Goal: Transaction & Acquisition: Register for event/course

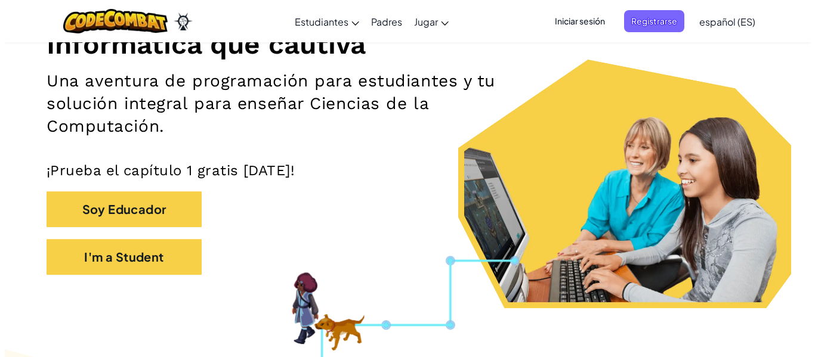
scroll to position [148, 0]
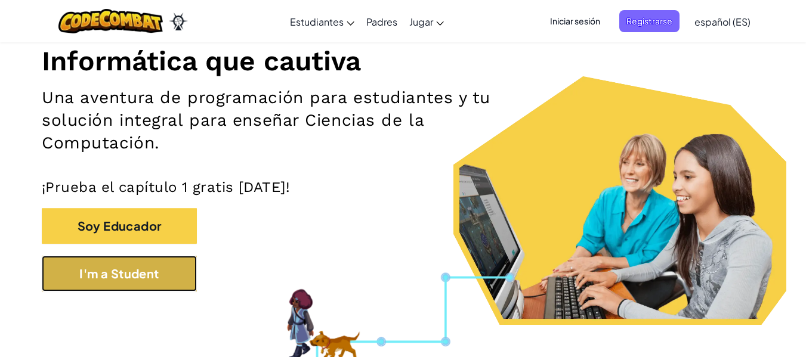
click at [192, 270] on button "I'm a Student" at bounding box center [119, 274] width 155 height 36
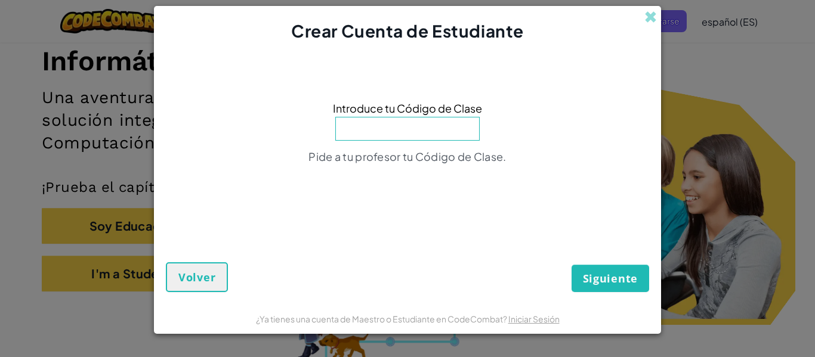
paste input "SheepFindHide"
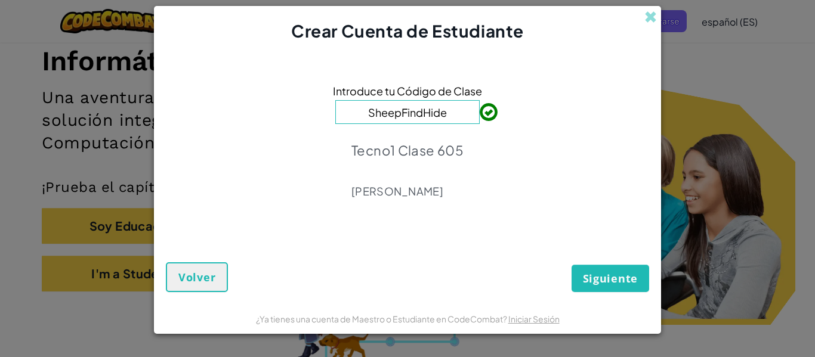
type input "SheepFindHide"
click at [598, 275] on span "Siguiente" at bounding box center [610, 279] width 55 height 14
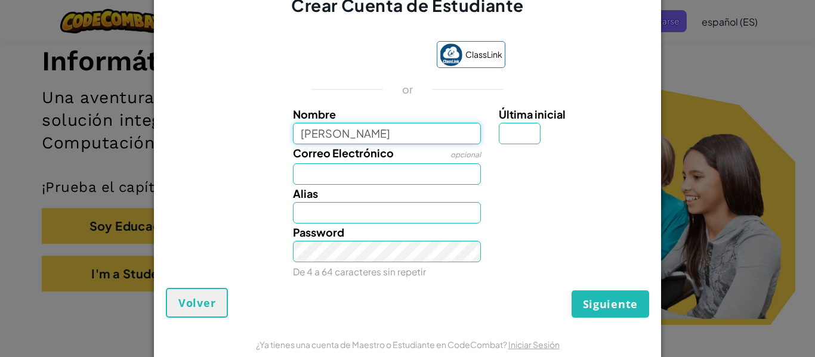
type input "LiamRamirez"
click at [345, 165] on input "Correo Electrónico" at bounding box center [387, 174] width 189 height 21
type input "[EMAIL_ADDRESS][DOMAIN_NAME]"
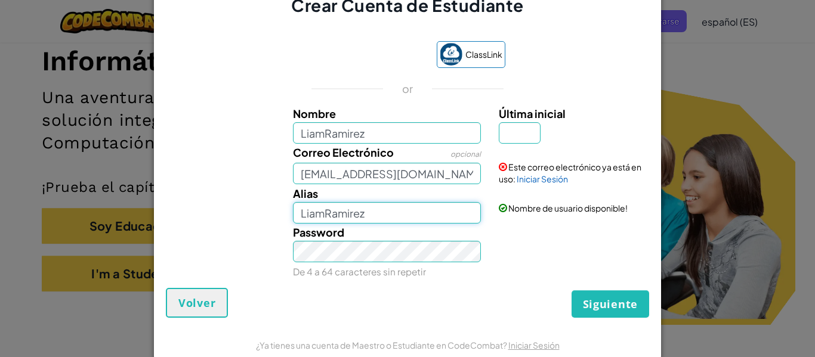
click at [396, 213] on input "LiamRamirez" at bounding box center [387, 212] width 189 height 21
click at [529, 345] on link "Iniciar Sesión" at bounding box center [533, 345] width 51 height 11
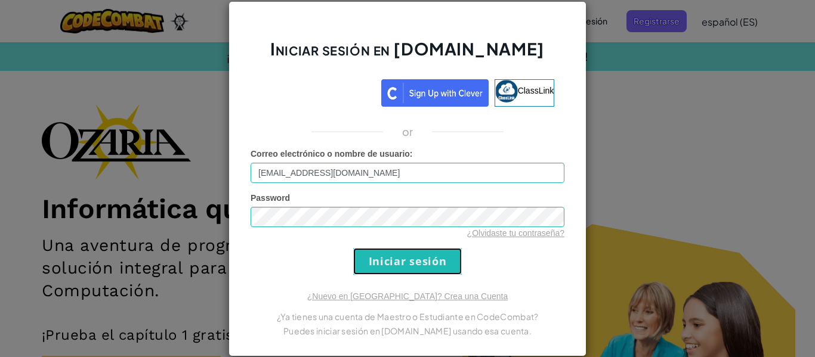
click at [369, 260] on input "Iniciar sesión" at bounding box center [407, 261] width 109 height 27
